Goal: Information Seeking & Learning: Learn about a topic

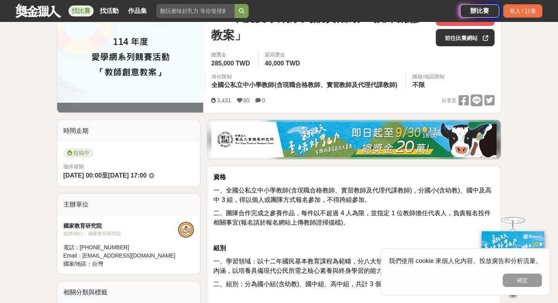
scroll to position [196, 0]
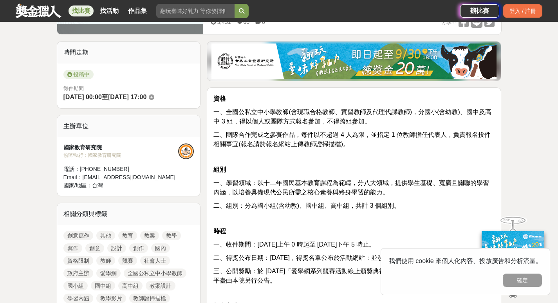
click at [145, 234] on link "教案" at bounding box center [149, 235] width 19 height 9
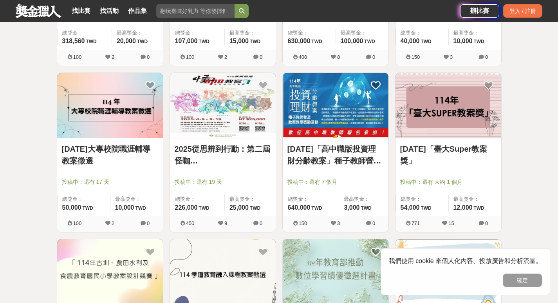
scroll to position [196, 0]
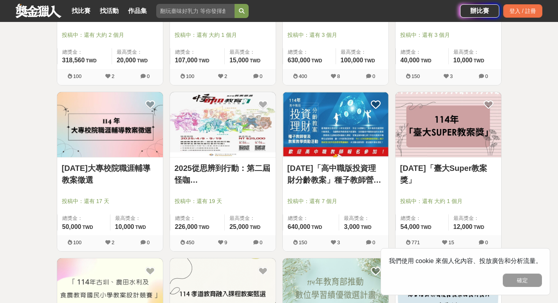
click at [442, 167] on link "114年「臺大Super教案獎」" at bounding box center [449, 174] width 96 height 24
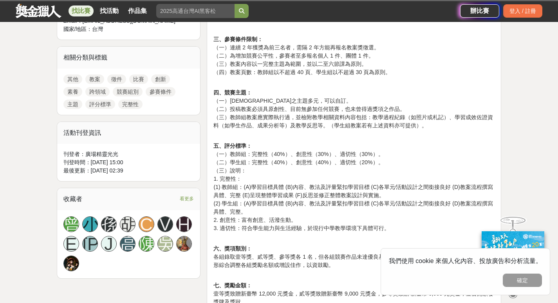
scroll to position [274, 0]
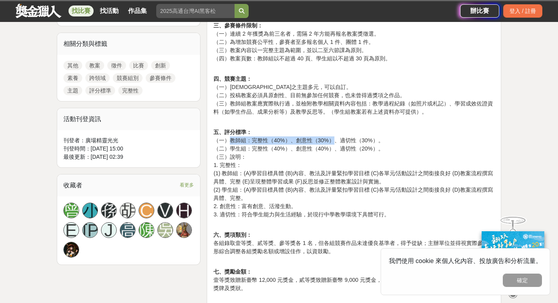
drag, startPoint x: 232, startPoint y: 142, endPoint x: 337, endPoint y: 140, distance: 104.7
click at [337, 140] on p "五、評分標準： （一）教師組：完整性（40%）、創意性（30%）、適切性（30%）。 （二）學生組：完整性（40%）、創意性（40%）、適切性（20%）。 （…" at bounding box center [354, 169] width 281 height 99
drag, startPoint x: 370, startPoint y: 196, endPoint x: 383, endPoint y: 204, distance: 15.3
click at [399, 202] on p "五、評分標準： （一）教師組：完整性（40%）、創意性（30%）、適切性（30%）。 （二）學生組：完整性（40%）、創意性（40%）、適切性（20%）。 （…" at bounding box center [354, 169] width 281 height 99
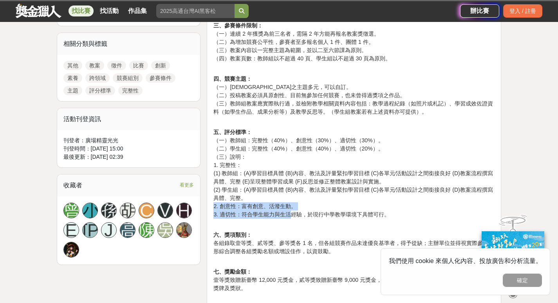
drag, startPoint x: 292, startPoint y: 211, endPoint x: 376, endPoint y: 210, distance: 84.3
click at [376, 210] on p "五、評分標準： （一）教師組：完整性（40%）、創意性（30%）、適切性（30%）。 （二）學生組：完整性（40%）、創意性（40%）、適切性（20%）。 （…" at bounding box center [354, 169] width 281 height 99
drag, startPoint x: 312, startPoint y: 199, endPoint x: 330, endPoint y: 191, distance: 19.1
click at [317, 197] on p "五、評分標準： （一）教師組：完整性（40%）、創意性（30%）、適切性（30%）。 （二）學生組：完整性（40%）、創意性（40%）、適切性（20%）。 （…" at bounding box center [354, 169] width 281 height 99
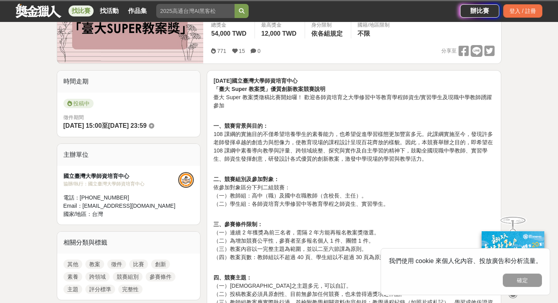
scroll to position [0, 0]
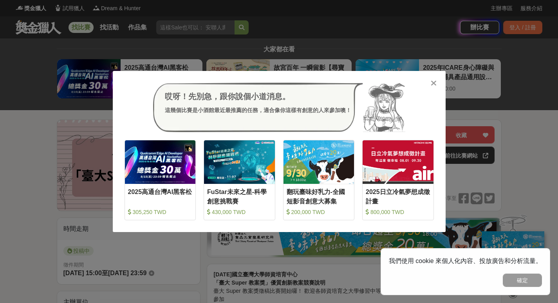
click at [436, 83] on icon at bounding box center [434, 83] width 6 height 8
